Goal: Task Accomplishment & Management: Use online tool/utility

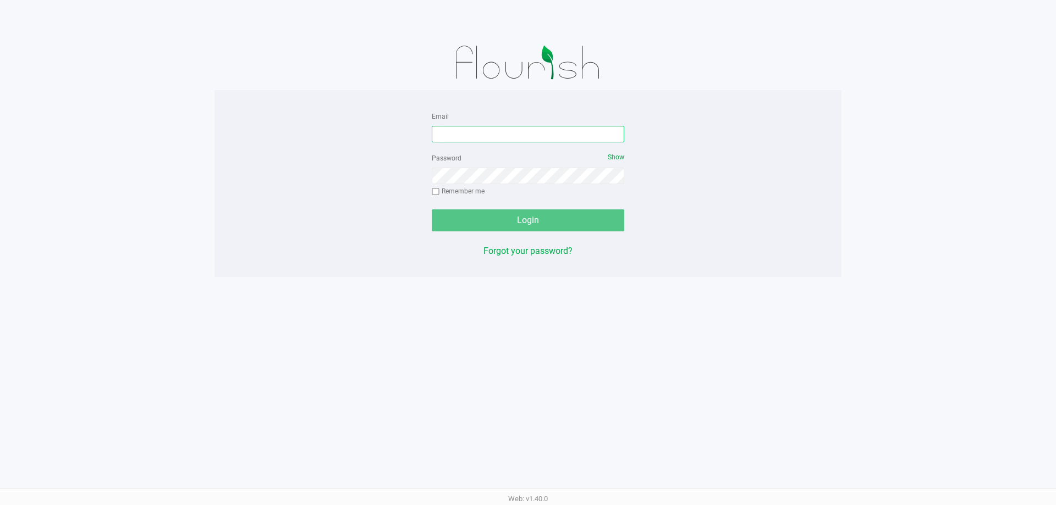
click at [553, 139] on input "Email" at bounding box center [528, 134] width 192 height 16
type input "[EMAIL_ADDRESS][DOMAIN_NAME]"
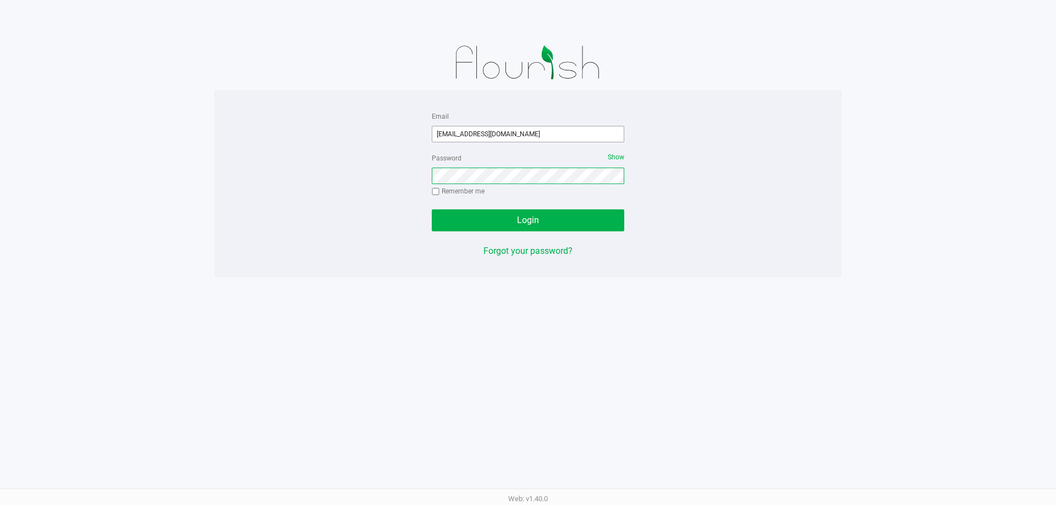
click at [432, 210] on button "Login" at bounding box center [528, 221] width 192 height 22
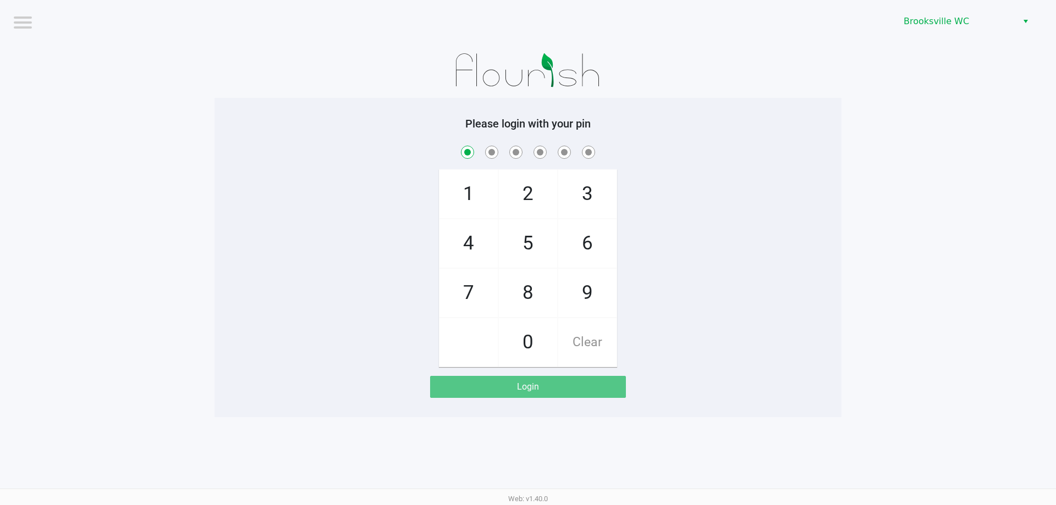
checkbox input "true"
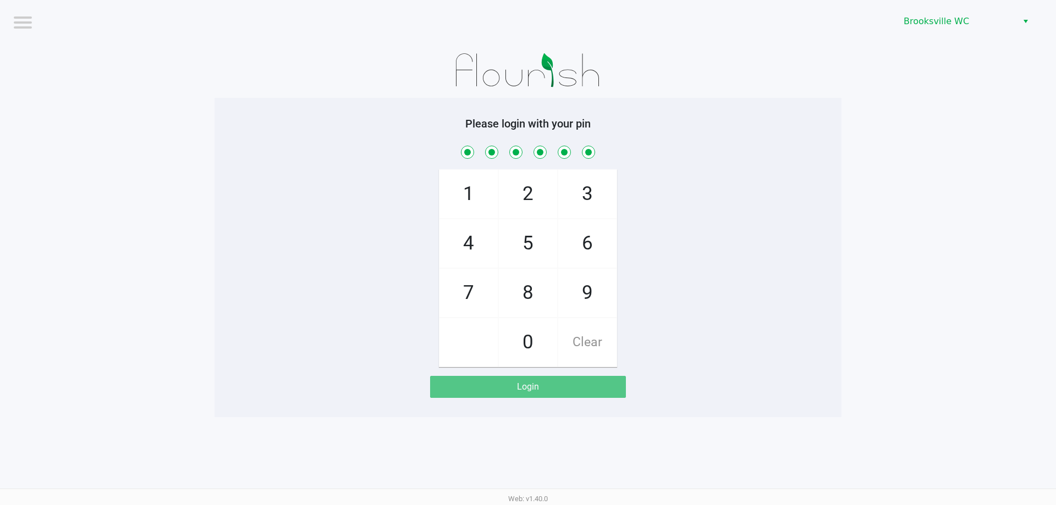
checkbox input "true"
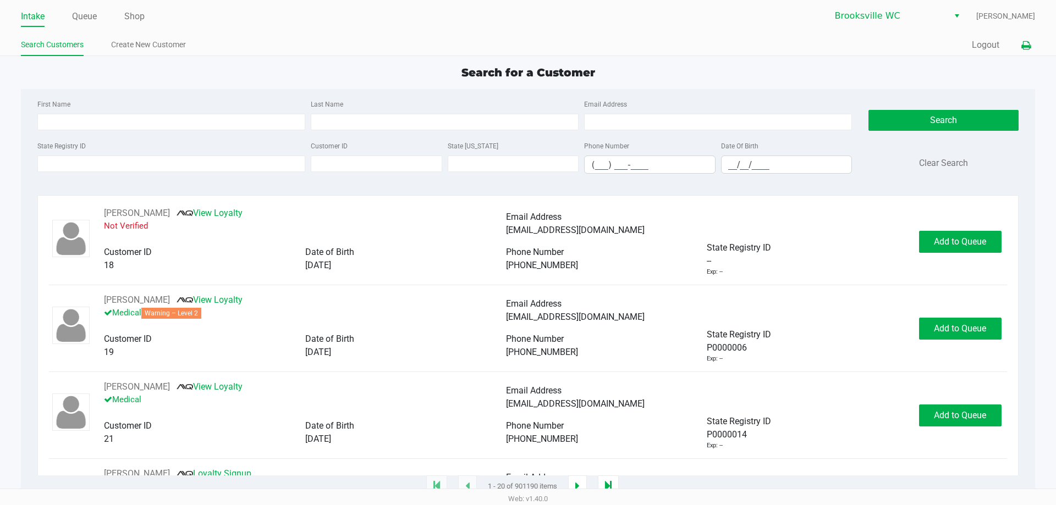
click at [1017, 41] on button at bounding box center [1026, 45] width 18 height 20
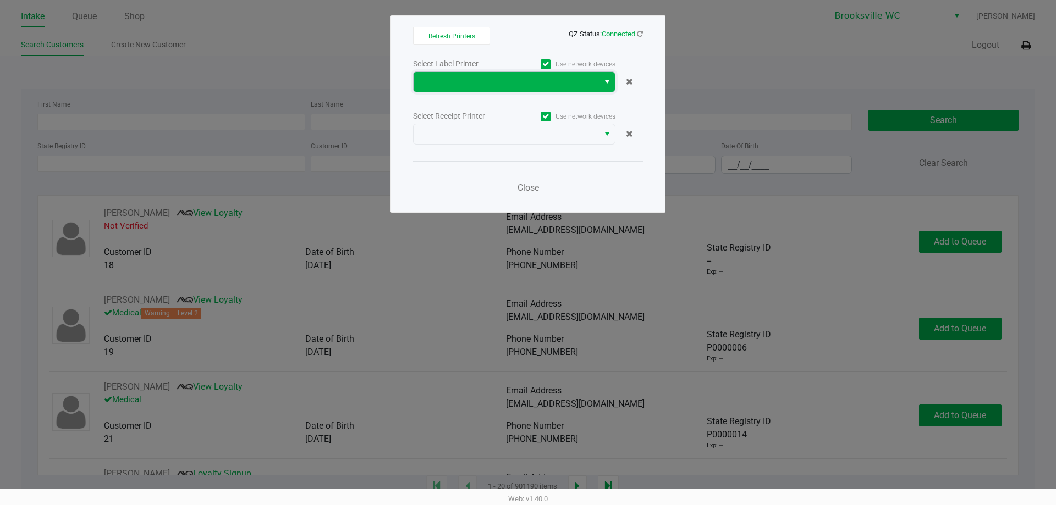
click at [487, 75] on span at bounding box center [506, 82] width 185 height 20
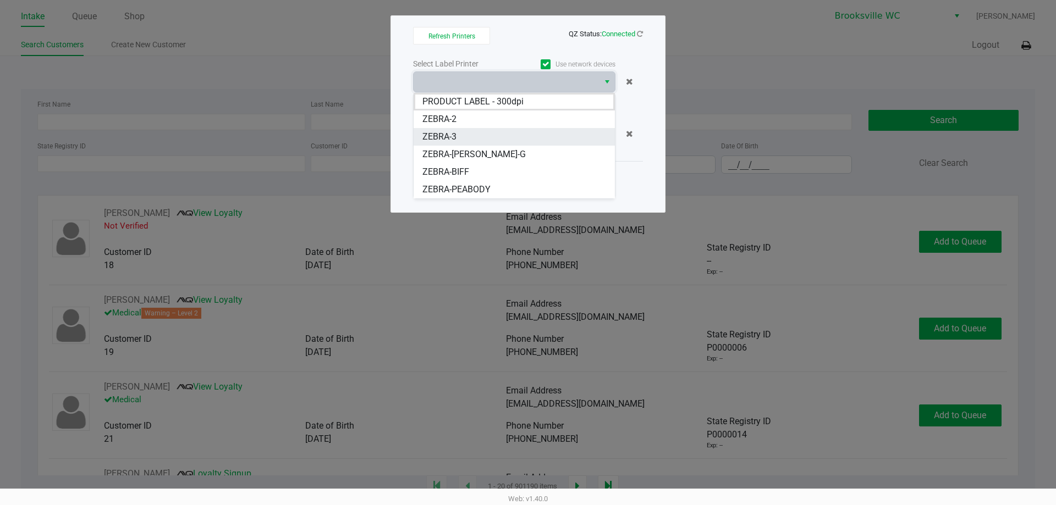
click at [489, 138] on li "ZEBRA-3" at bounding box center [514, 137] width 201 height 18
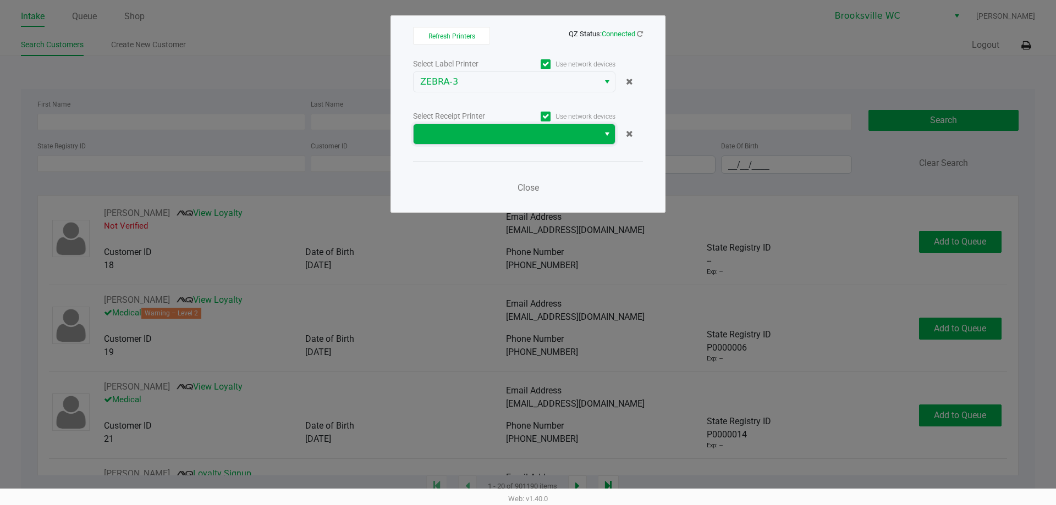
click at [515, 132] on span at bounding box center [506, 134] width 172 height 13
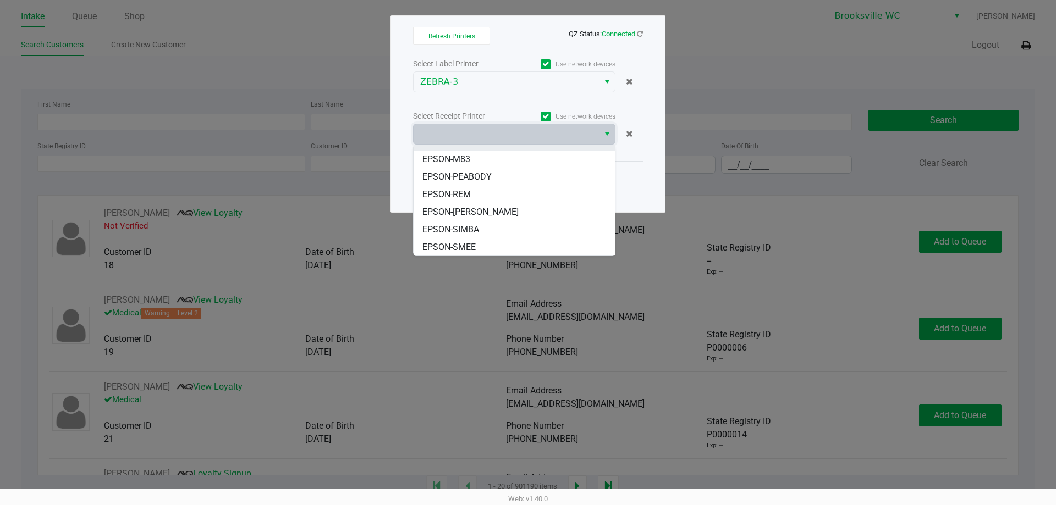
scroll to position [84, 0]
click at [511, 197] on li "EPSON-REM" at bounding box center [514, 194] width 201 height 18
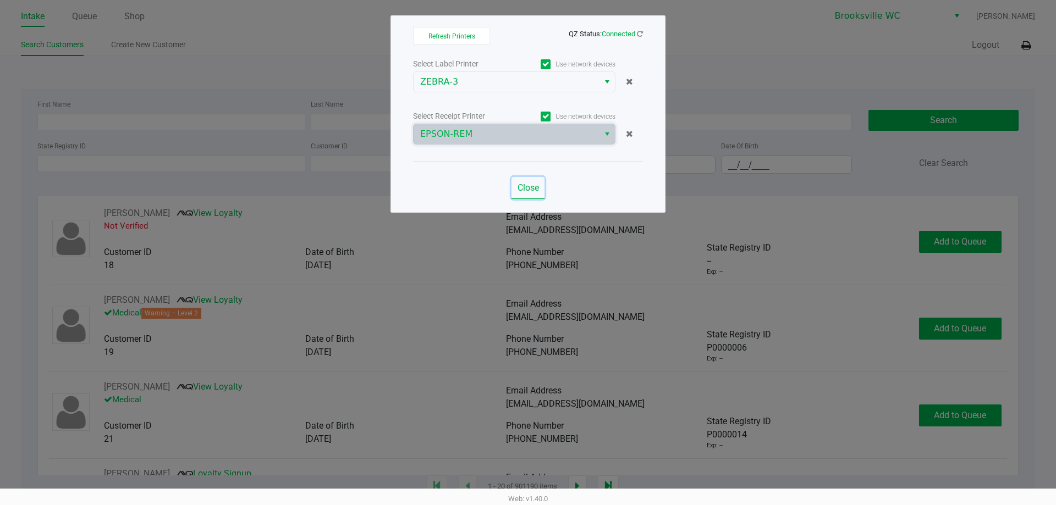
click at [543, 186] on button "Close" at bounding box center [527, 188] width 33 height 22
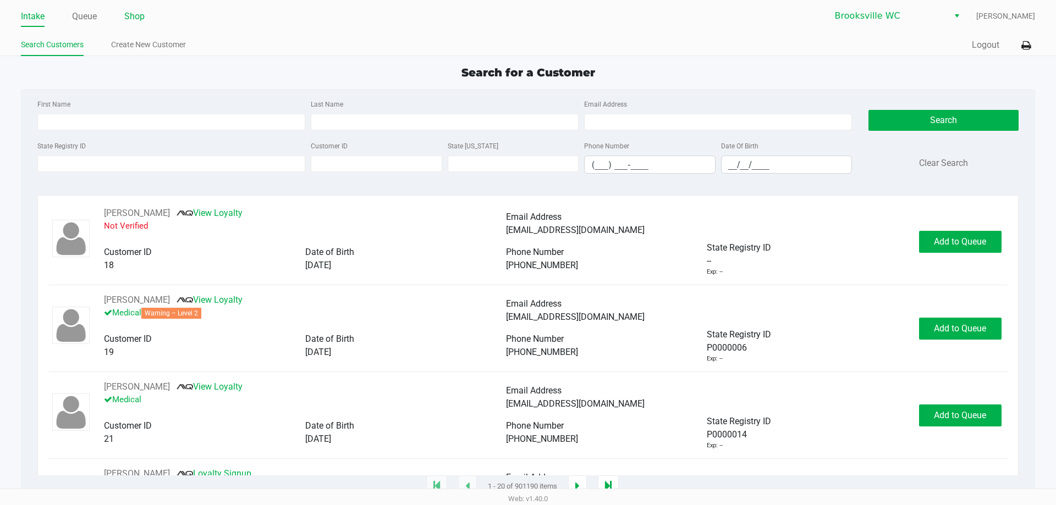
click at [139, 16] on link "Shop" at bounding box center [134, 16] width 20 height 15
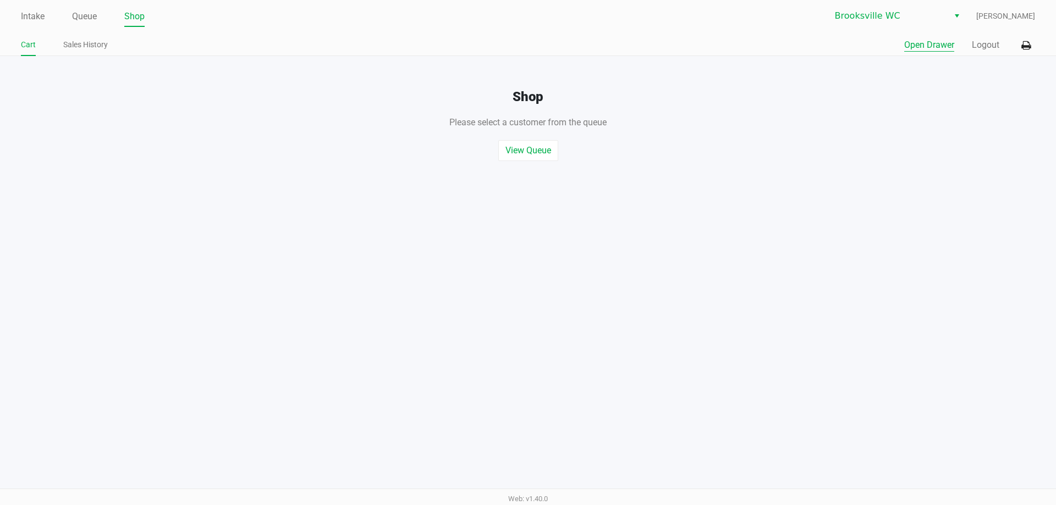
click at [914, 42] on button "Open Drawer" at bounding box center [929, 44] width 50 height 13
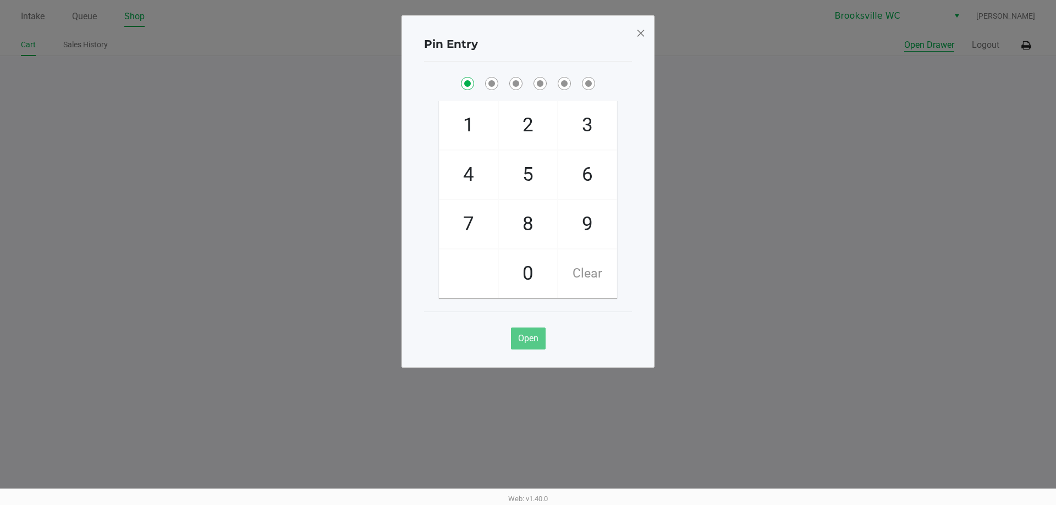
checkbox input "true"
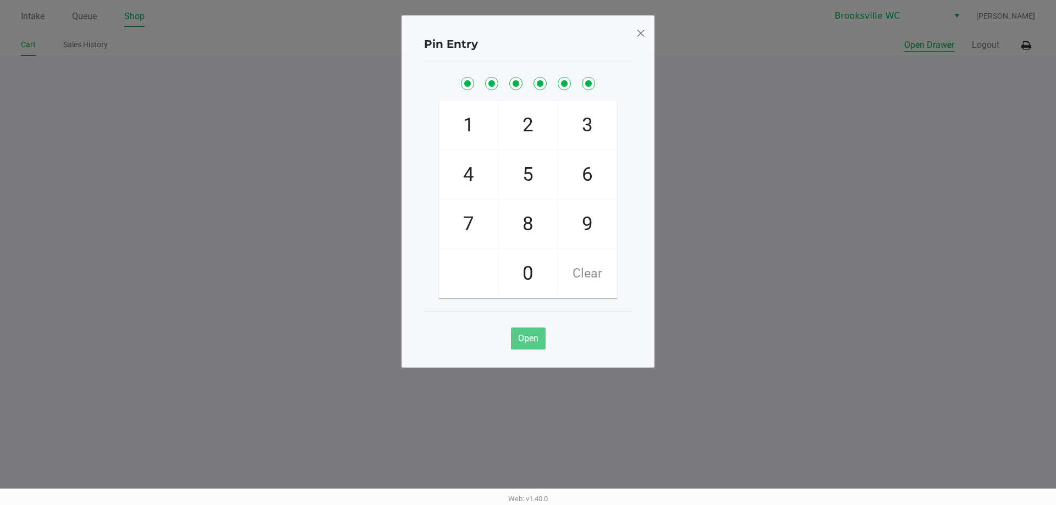
checkbox input "true"
